Goal: Find specific page/section: Find specific page/section

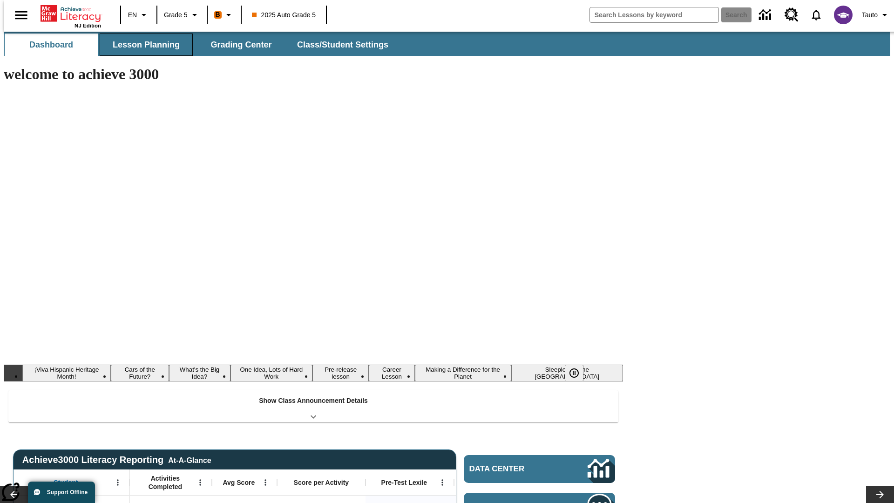
click at [142, 45] on button "Lesson Planning" at bounding box center [146, 45] width 93 height 22
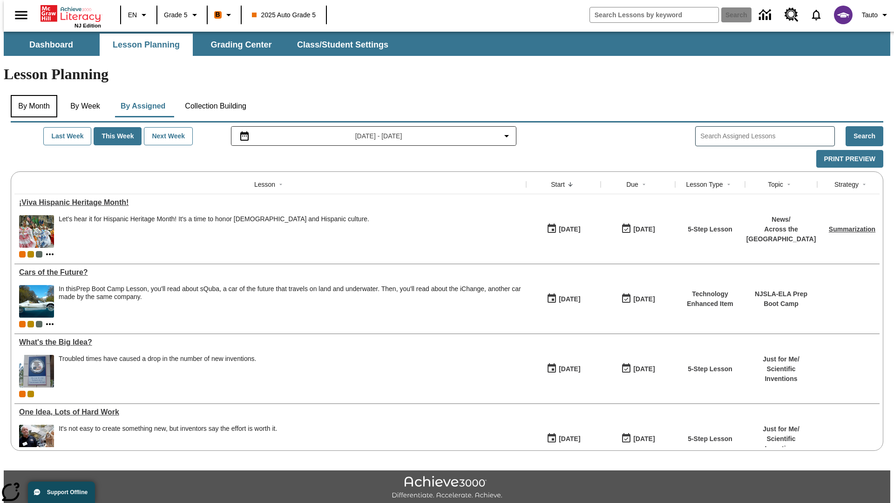
click at [31, 95] on button "By Month" at bounding box center [34, 106] width 47 height 22
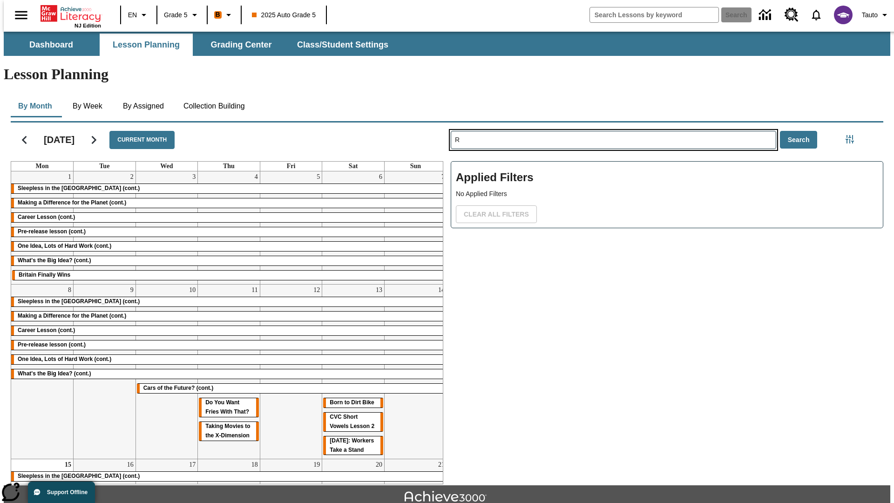
type input "R"
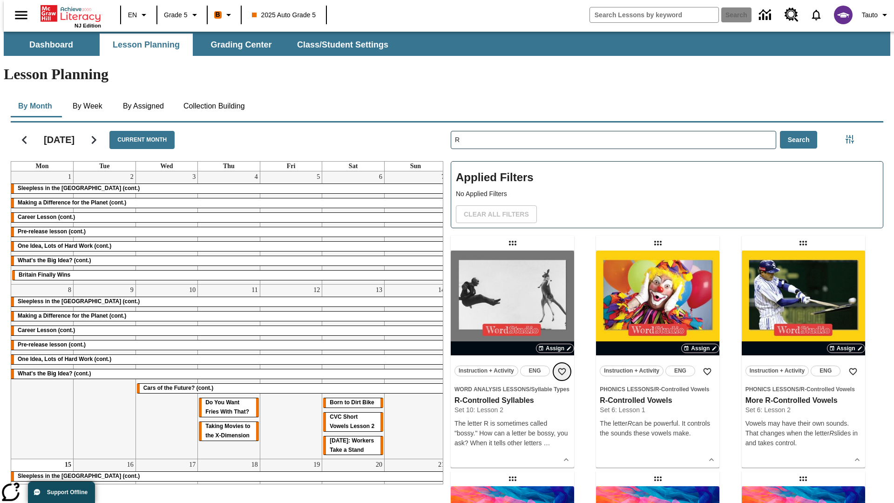
click at [562, 367] on icon "Add to Favorites" at bounding box center [561, 371] width 9 height 9
click at [67, 13] on icon "Home" at bounding box center [72, 13] width 62 height 19
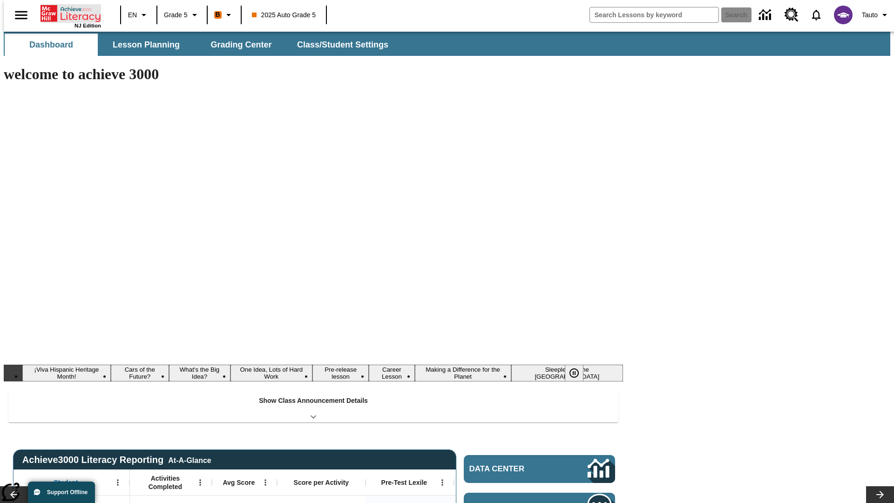
type input "-1"
click at [142, 45] on button "Lesson Planning" at bounding box center [146, 45] width 93 height 22
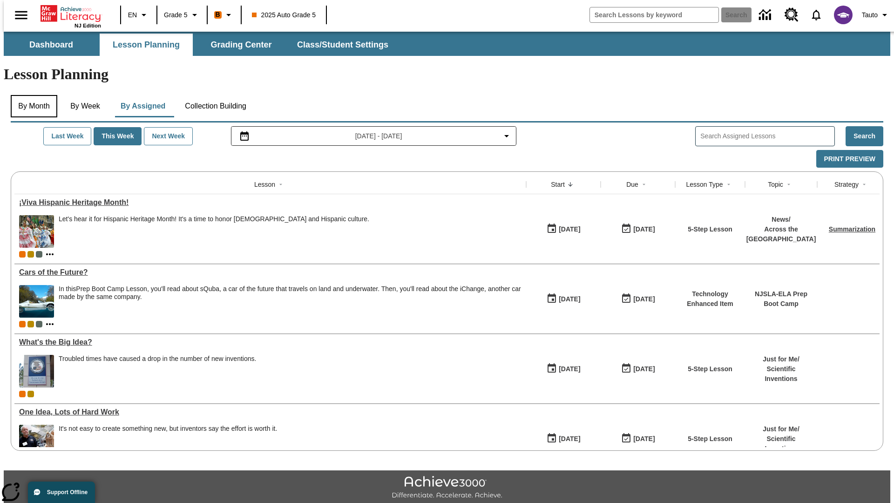
click at [31, 95] on button "By Month" at bounding box center [34, 106] width 47 height 22
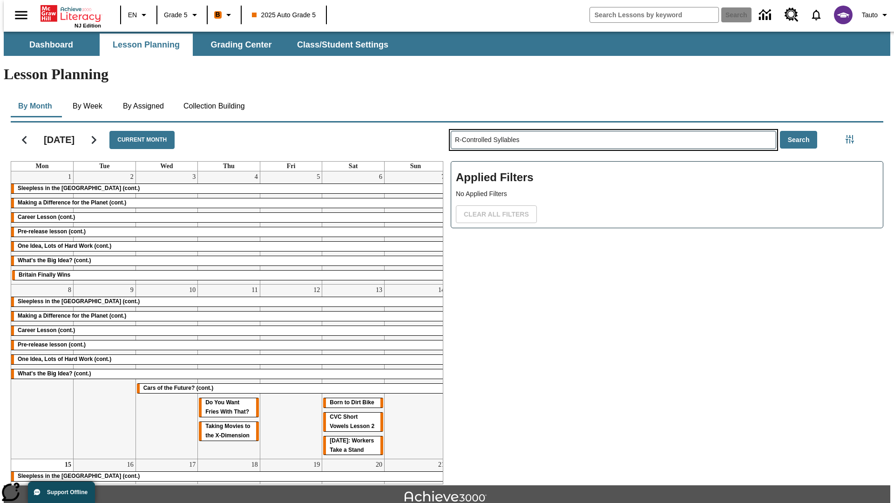
type input "R-Controlled Syllables"
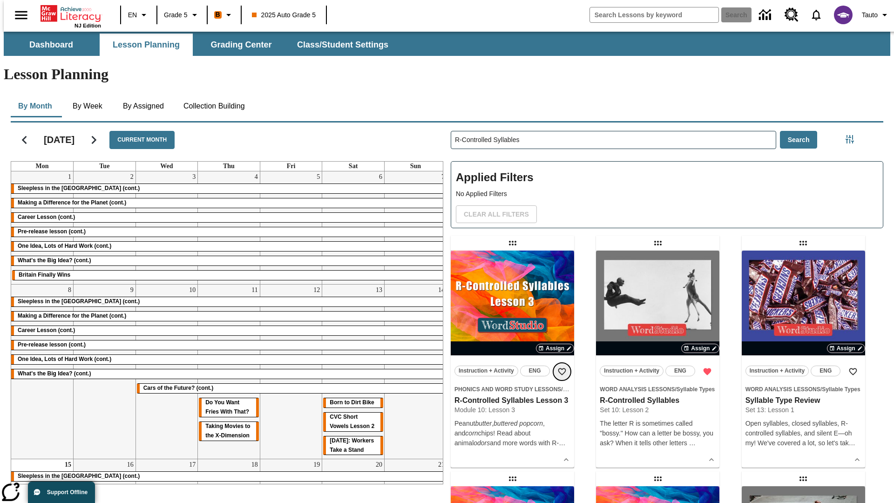
click at [562, 367] on icon "Add to Favorites" at bounding box center [561, 371] width 9 height 9
